Goal: Navigation & Orientation: Find specific page/section

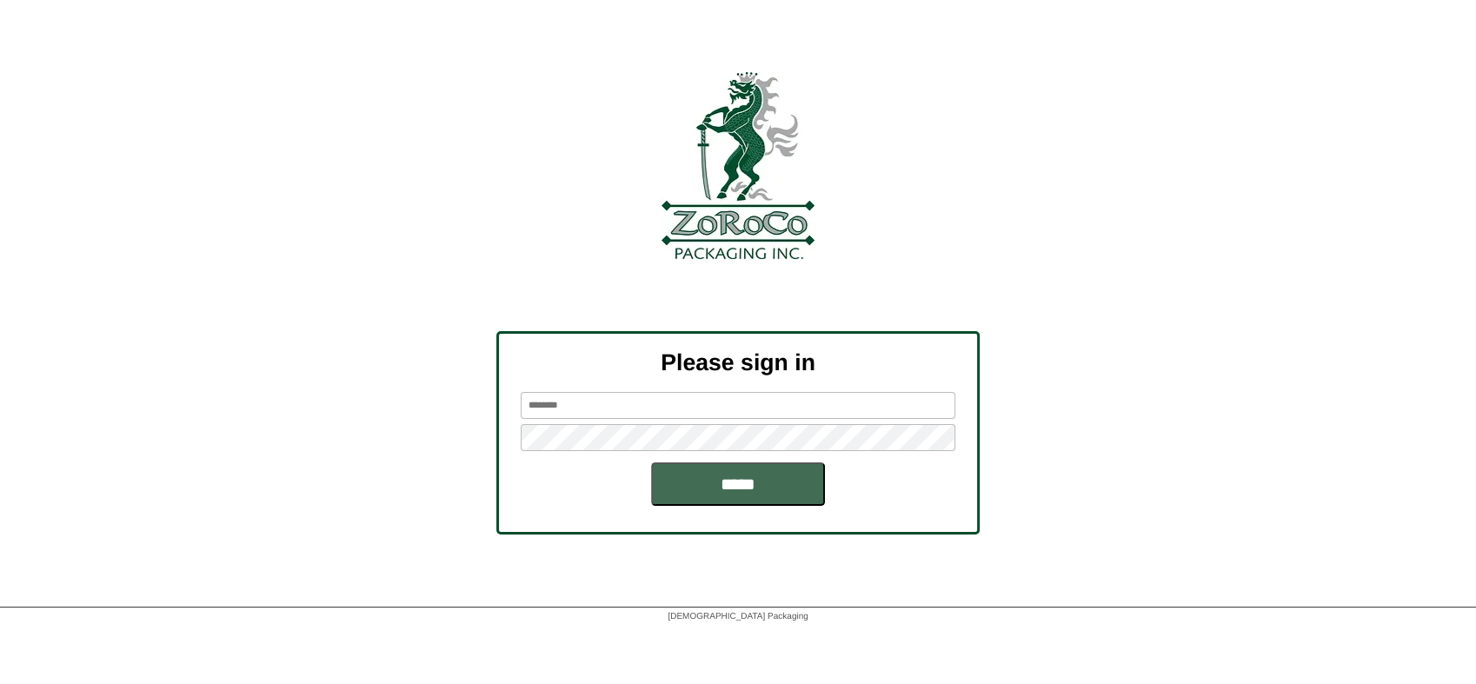
type input "********"
click at [797, 485] on input "*****" at bounding box center [738, 483] width 174 height 43
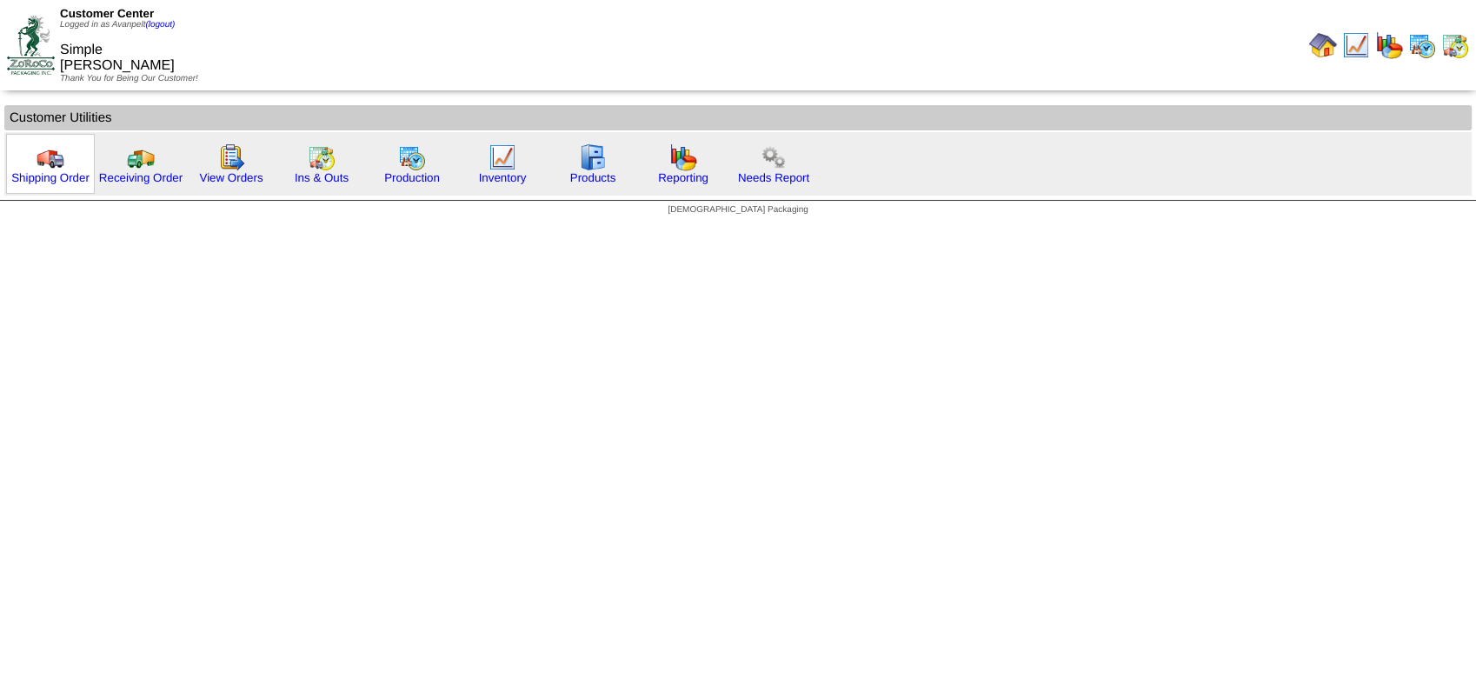
click at [77, 170] on div "Shipping Order" at bounding box center [50, 164] width 89 height 60
click at [77, 174] on link "Shipping Order" at bounding box center [50, 177] width 78 height 13
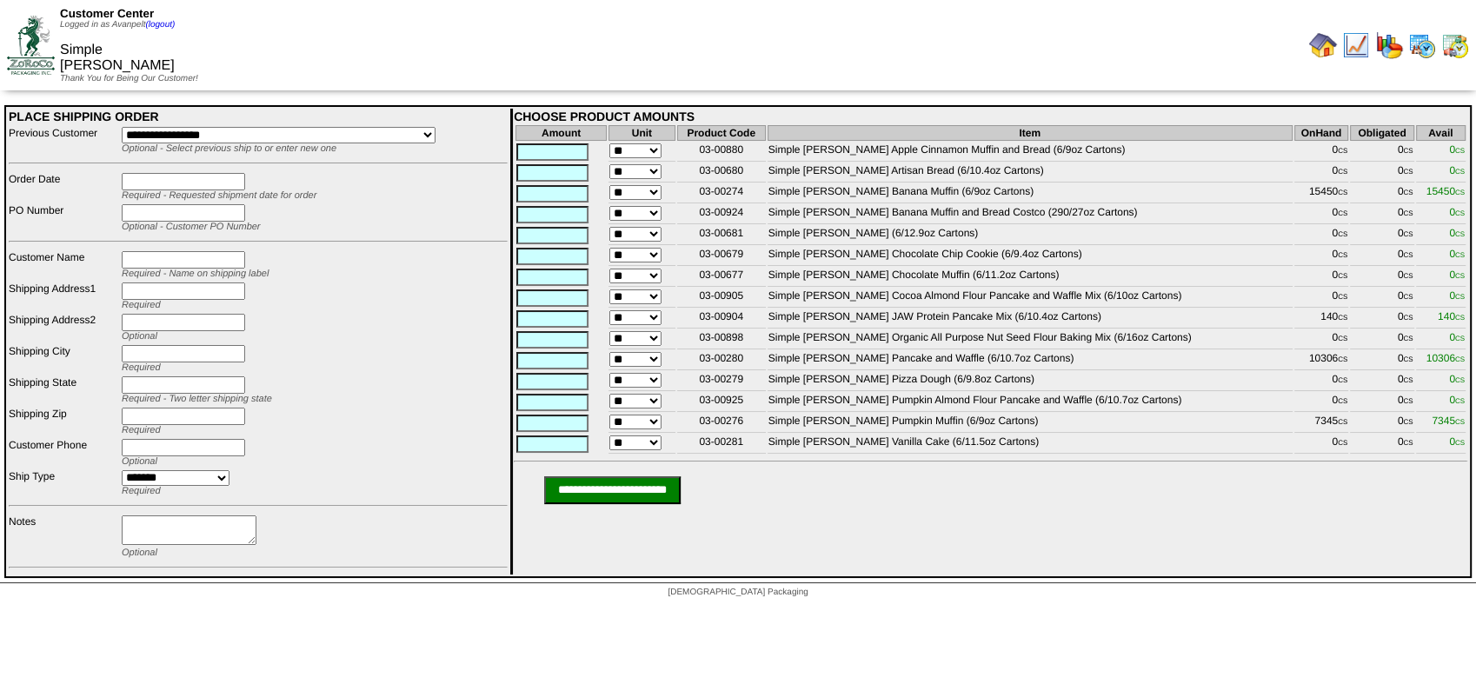
click at [50, 52] on img at bounding box center [31, 45] width 48 height 58
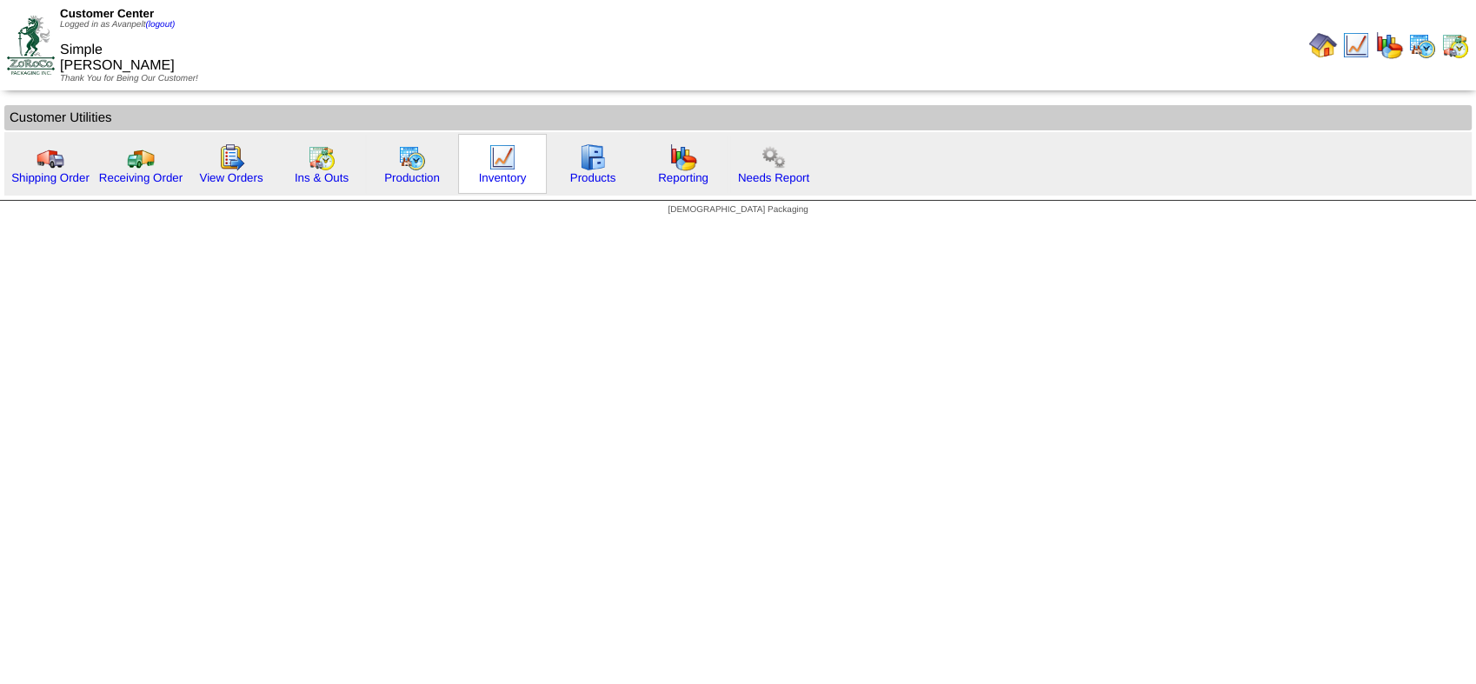
click at [475, 169] on div "Inventory" at bounding box center [502, 164] width 89 height 60
click at [518, 180] on link "Inventory" at bounding box center [503, 177] width 48 height 13
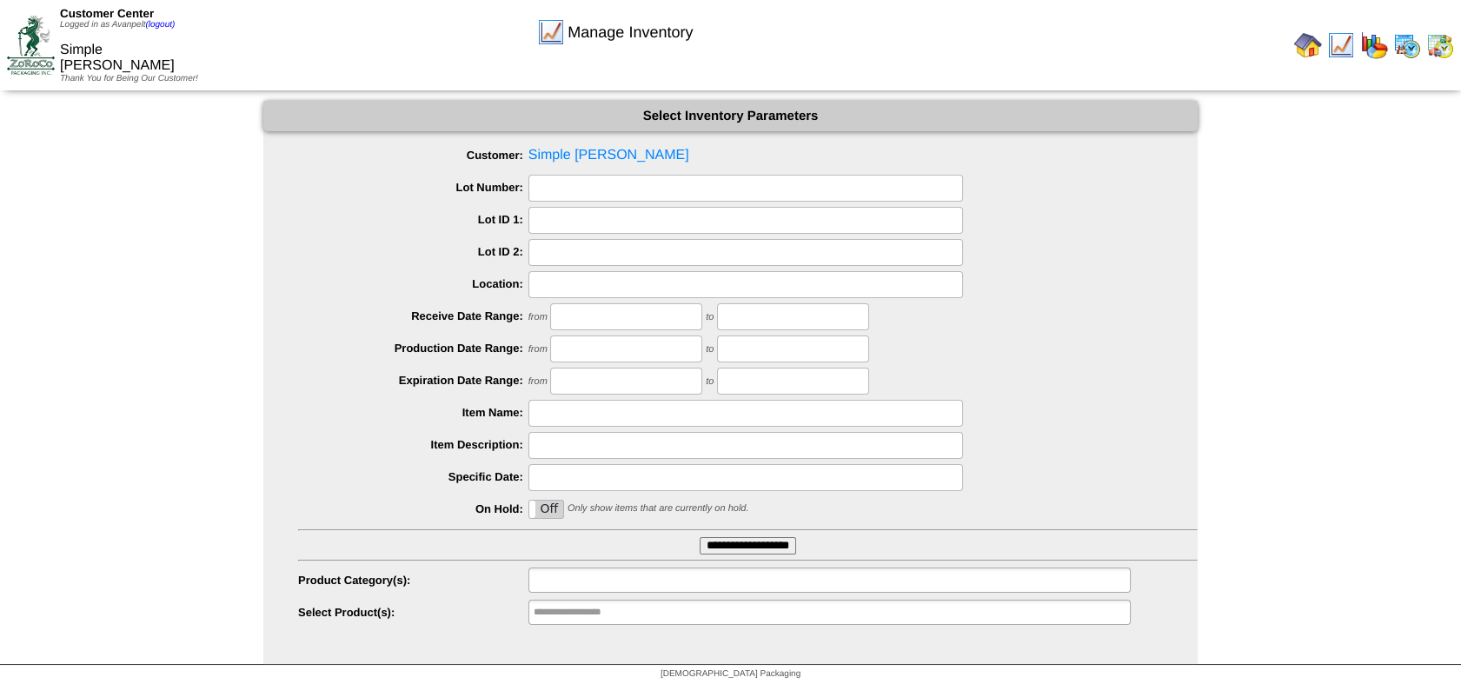
click at [740, 583] on ul at bounding box center [830, 580] width 602 height 25
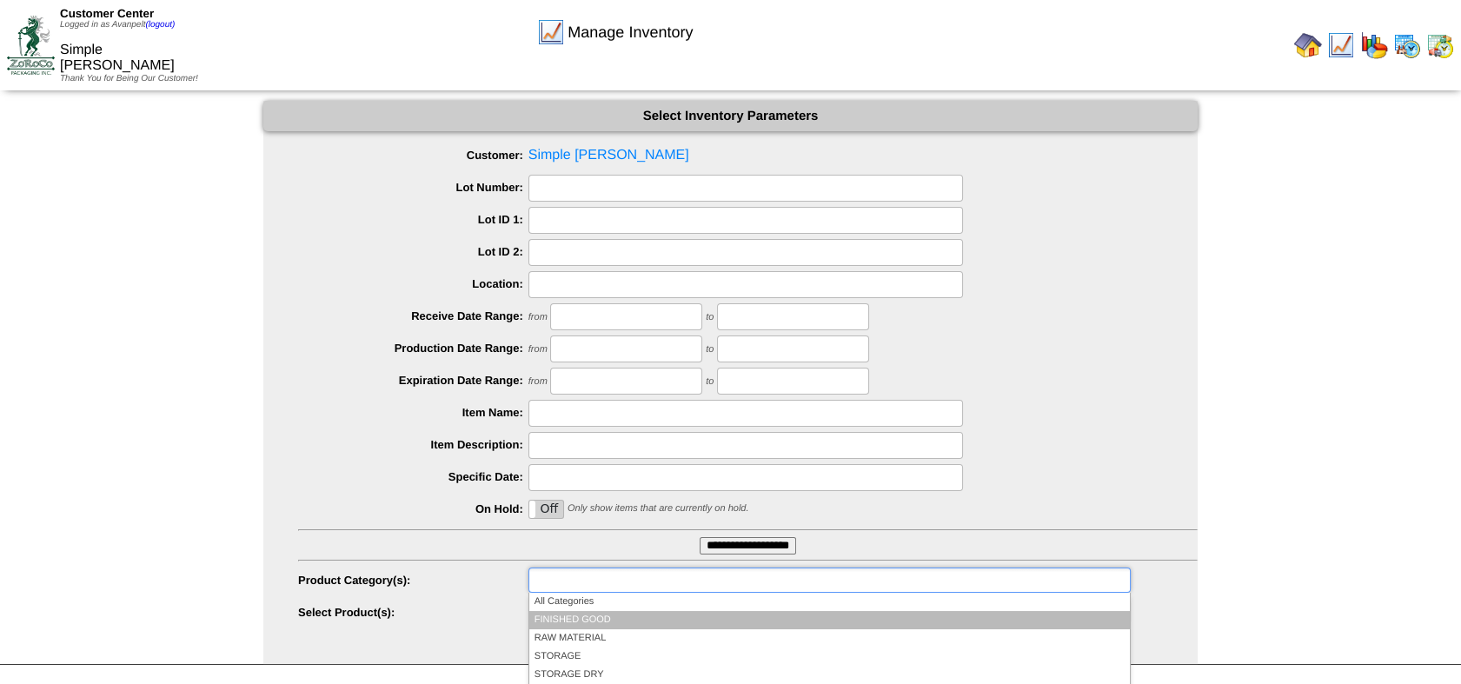
click at [735, 616] on li "FINISHED GOOD" at bounding box center [829, 620] width 601 height 18
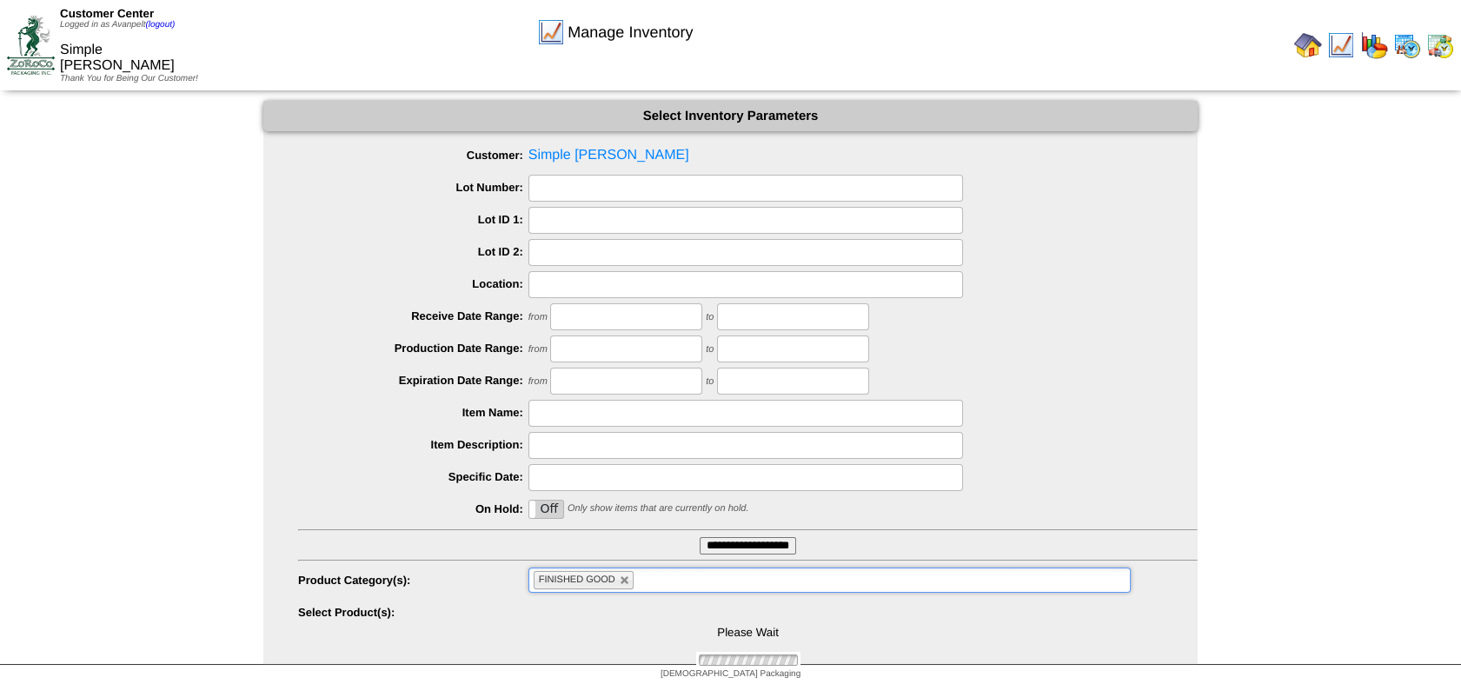
click at [755, 545] on input "**********" at bounding box center [748, 545] width 96 height 17
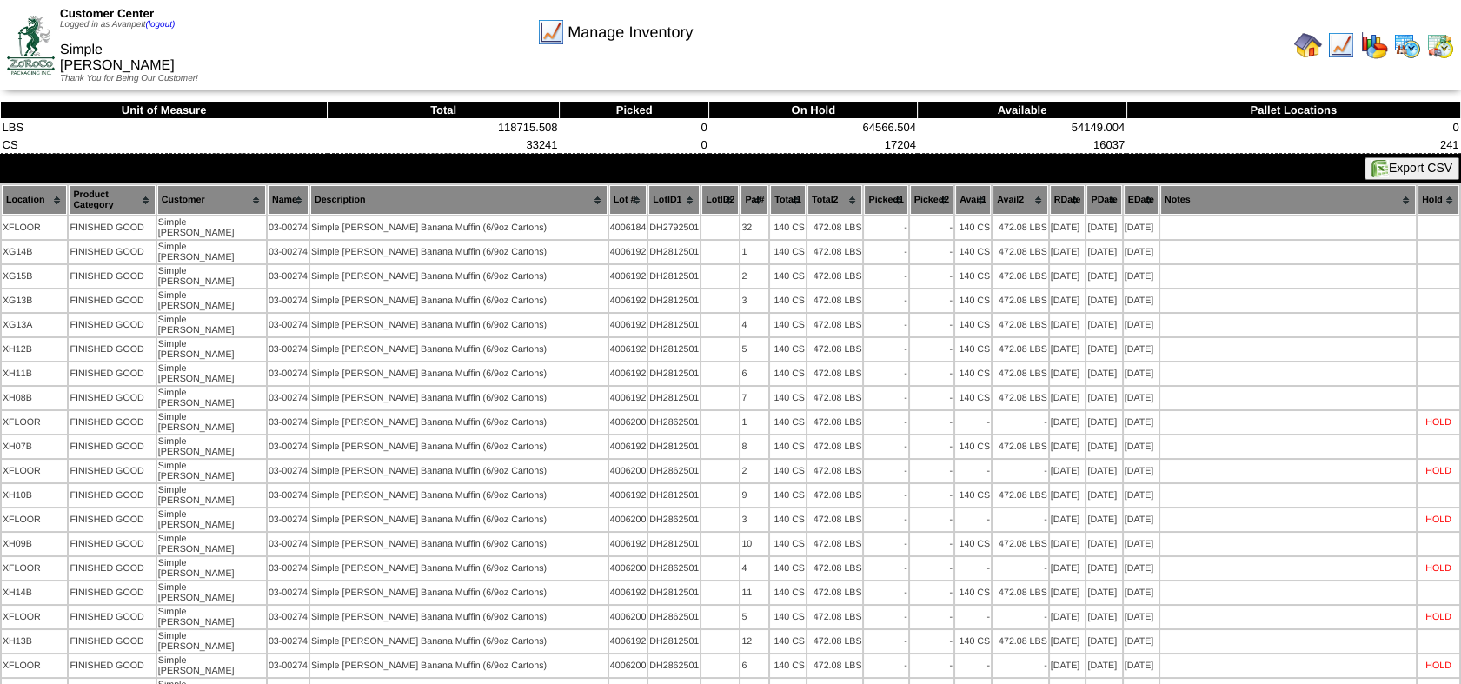
click at [1386, 167] on button "Export CSV" at bounding box center [1412, 168] width 95 height 23
drag, startPoint x: 1008, startPoint y: 32, endPoint x: 1050, endPoint y: 24, distance: 42.5
click at [1011, 32] on div "Manage Inventory" at bounding box center [615, 27] width 839 height 48
click at [30, 35] on img at bounding box center [31, 45] width 48 height 58
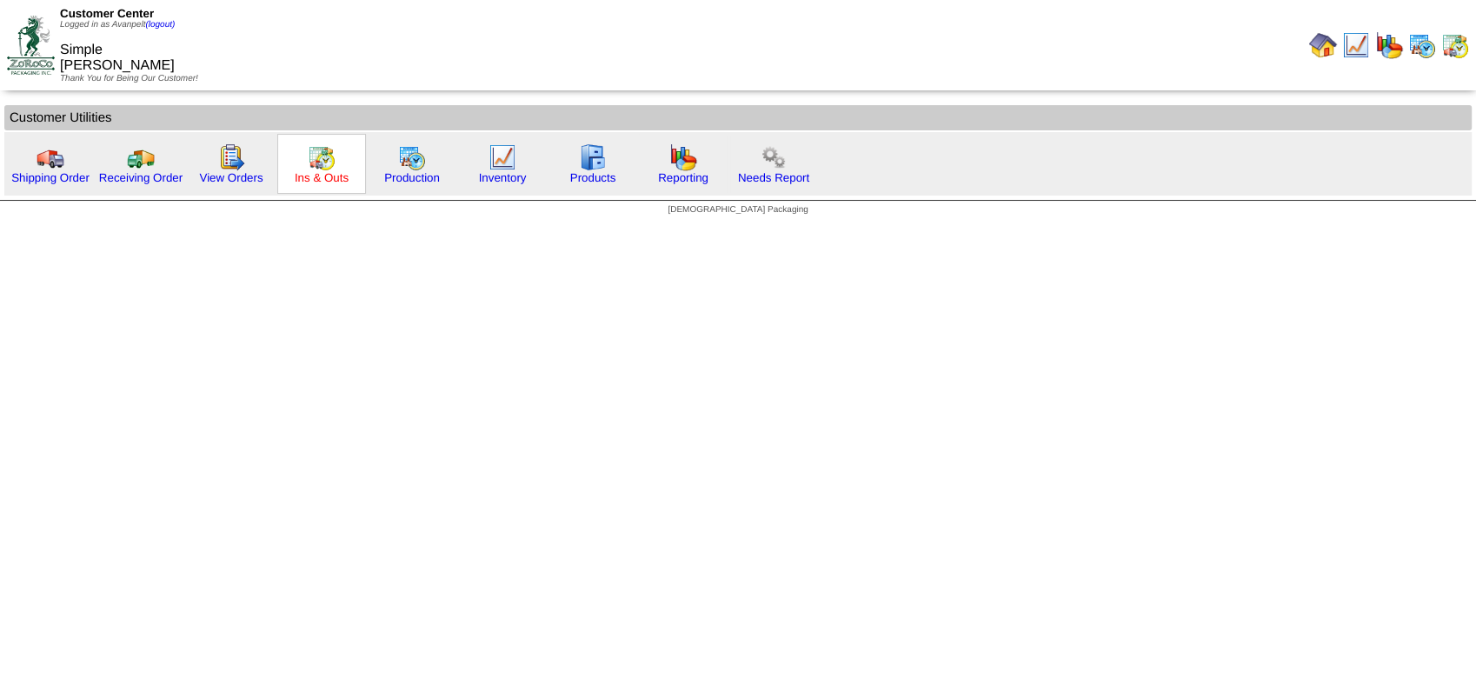
click at [320, 182] on link "Ins & Outs" at bounding box center [322, 177] width 54 height 13
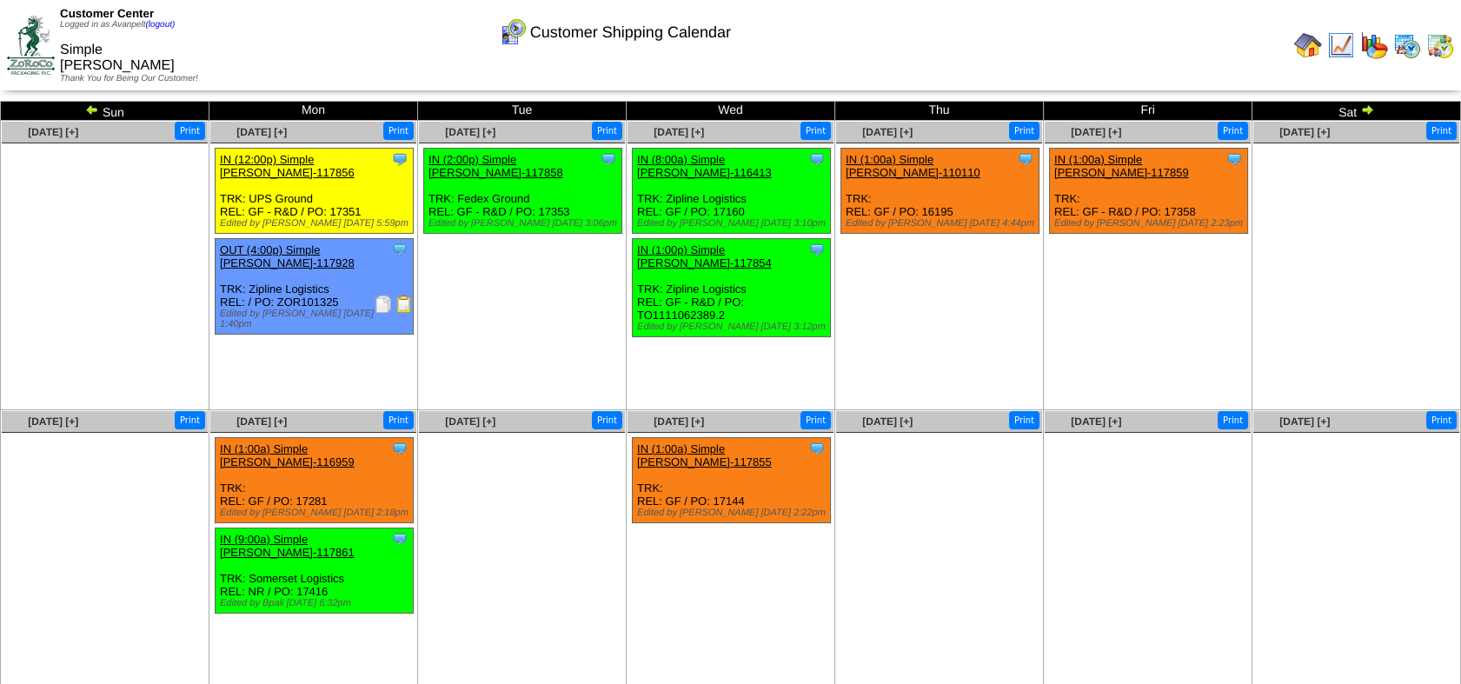
click at [43, 35] on img at bounding box center [31, 45] width 48 height 58
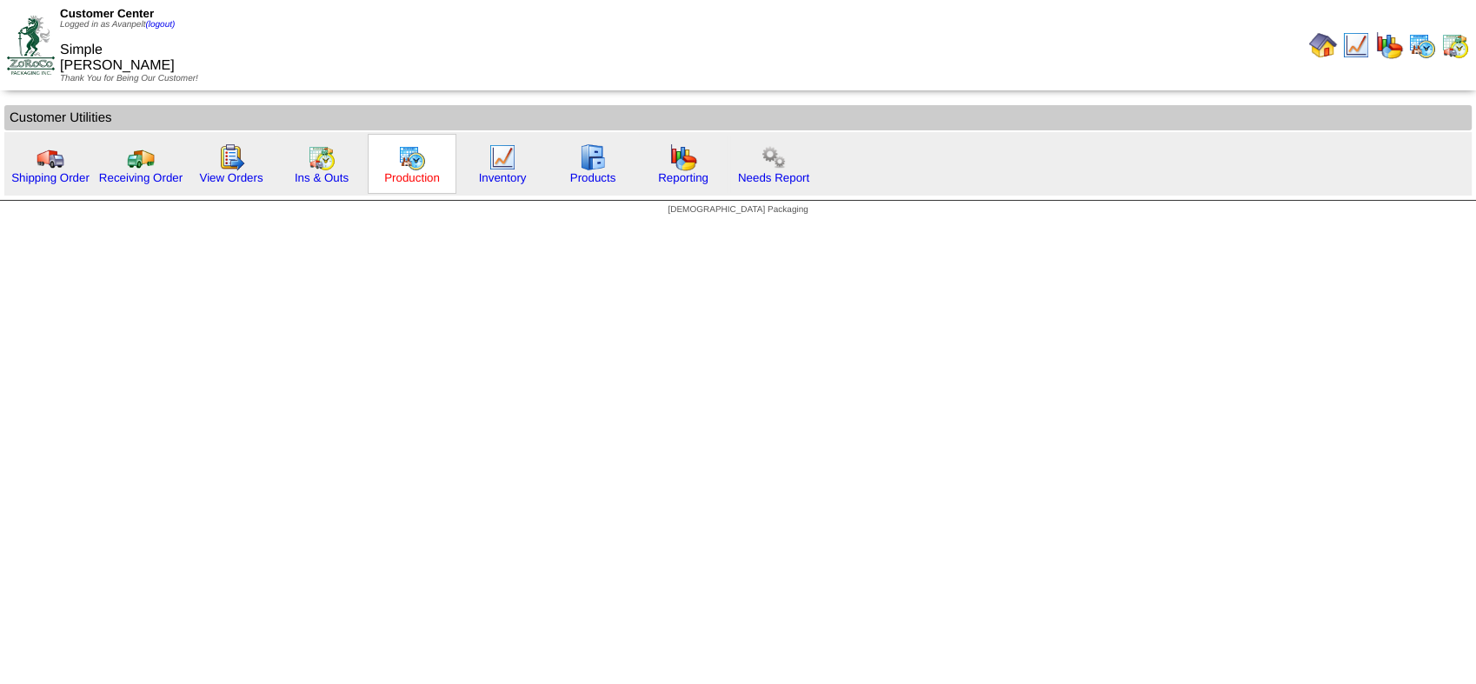
click at [395, 183] on link "Production" at bounding box center [412, 177] width 56 height 13
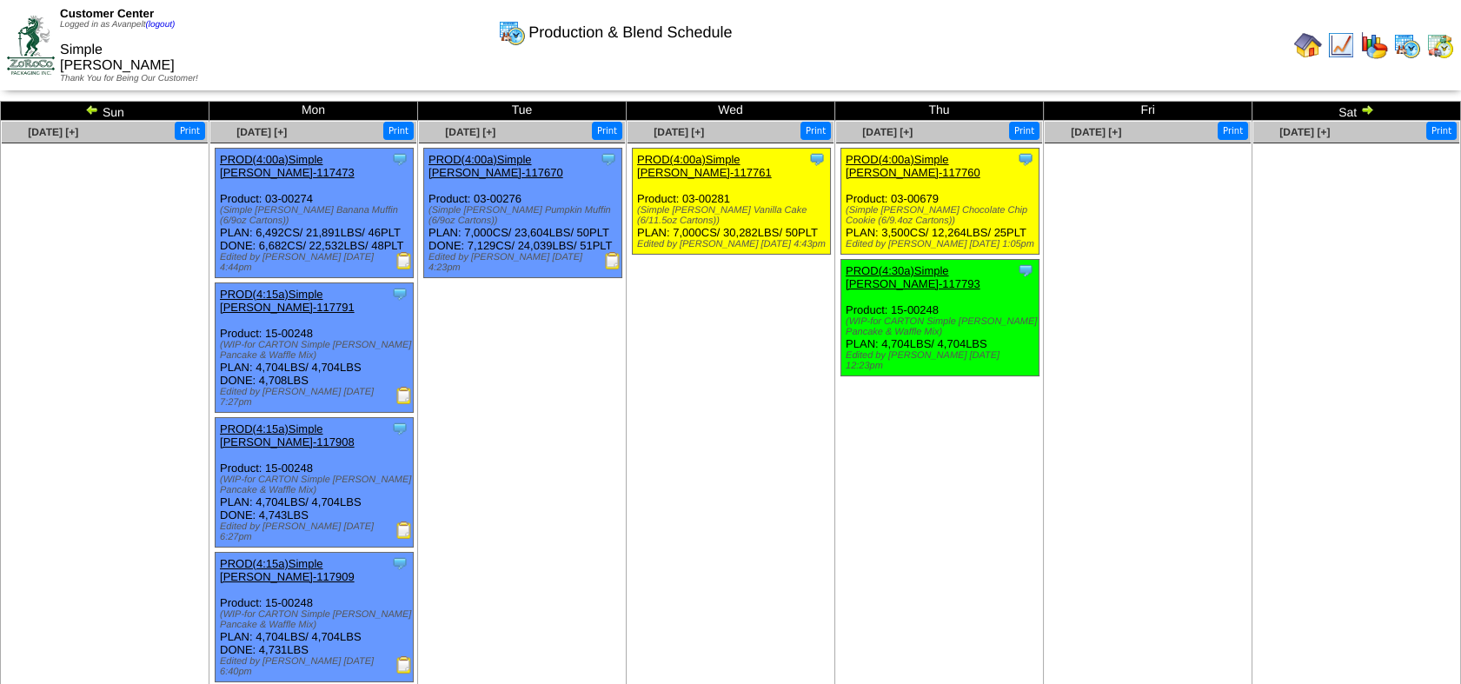
click at [32, 37] on img at bounding box center [31, 45] width 48 height 58
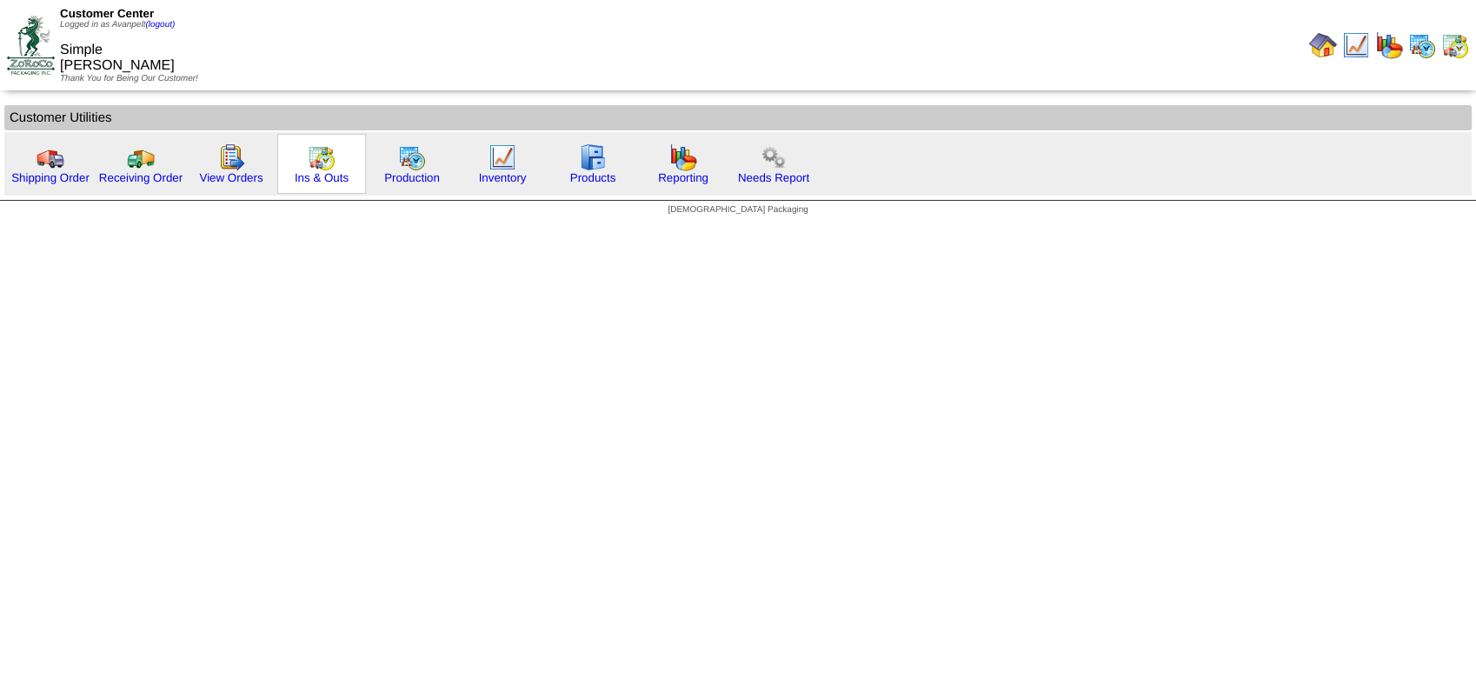
click at [339, 170] on div "Ins & Outs" at bounding box center [321, 164] width 89 height 60
click at [56, 160] on img at bounding box center [51, 157] width 28 height 28
